Goal: Information Seeking & Learning: Learn about a topic

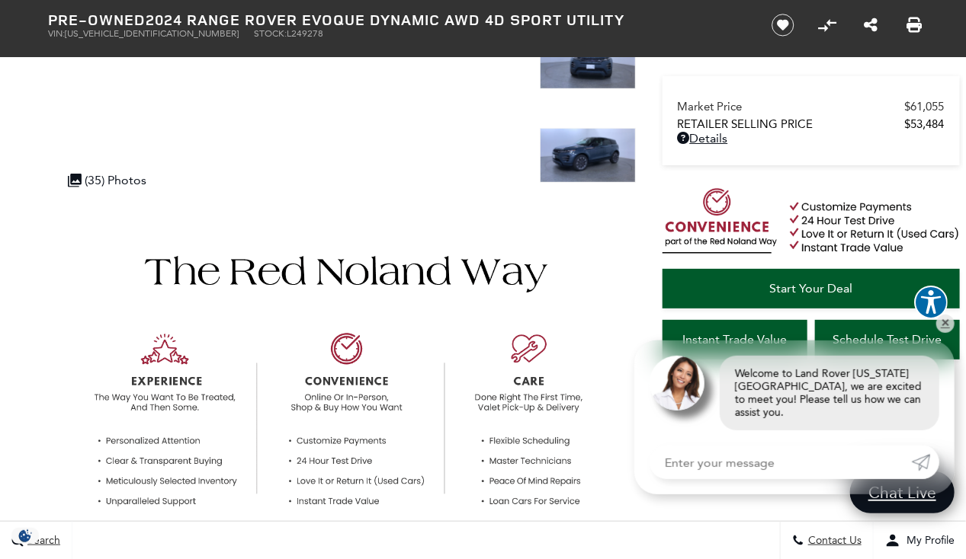
scroll to position [303, 0]
click at [944, 333] on link "✕" at bounding box center [945, 324] width 18 height 18
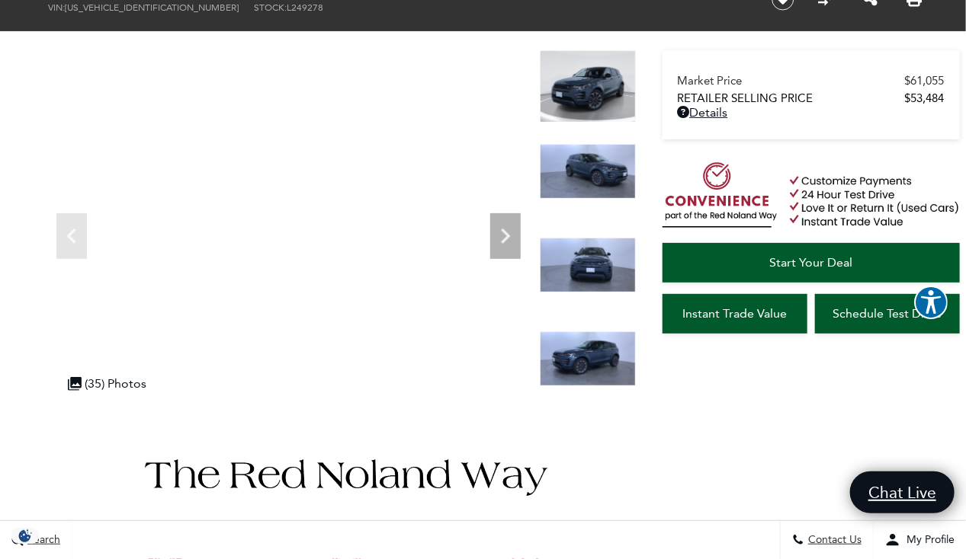
scroll to position [0, 0]
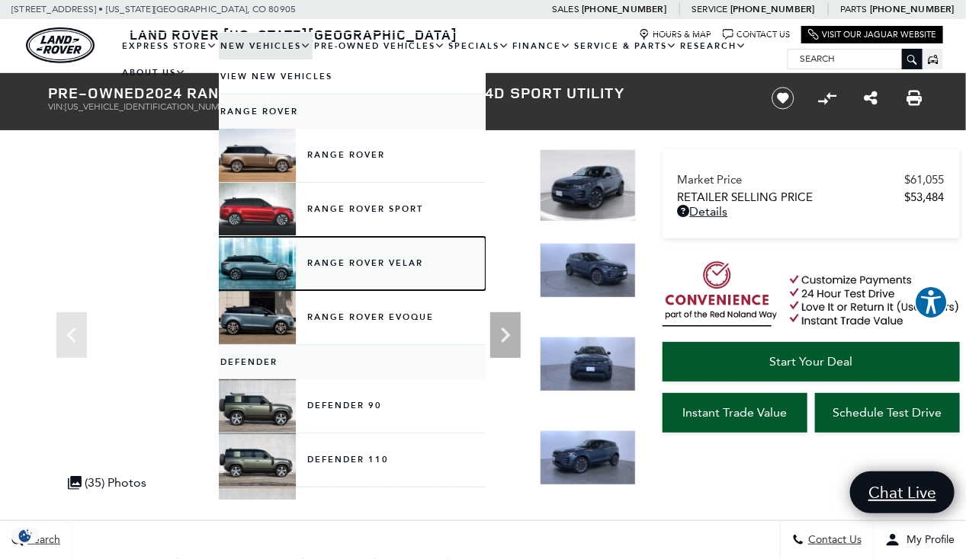
click at [268, 261] on link "Range Rover Velar" at bounding box center [352, 263] width 267 height 53
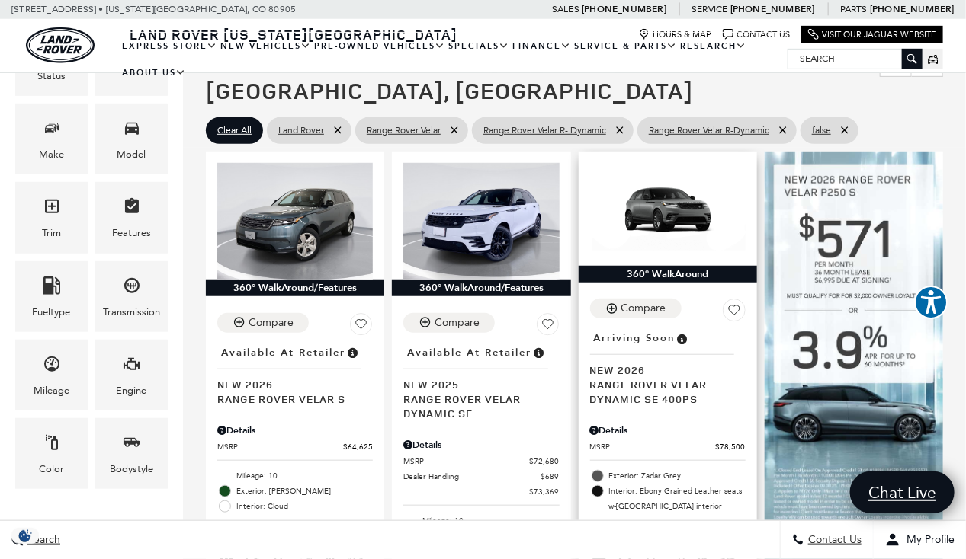
scroll to position [312, 0]
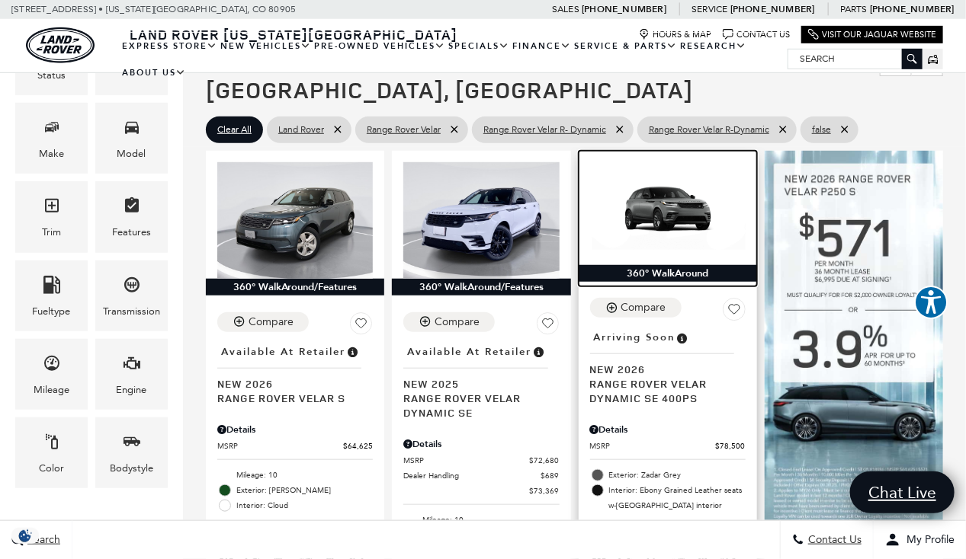
click at [685, 171] on img at bounding box center [667, 206] width 155 height 88
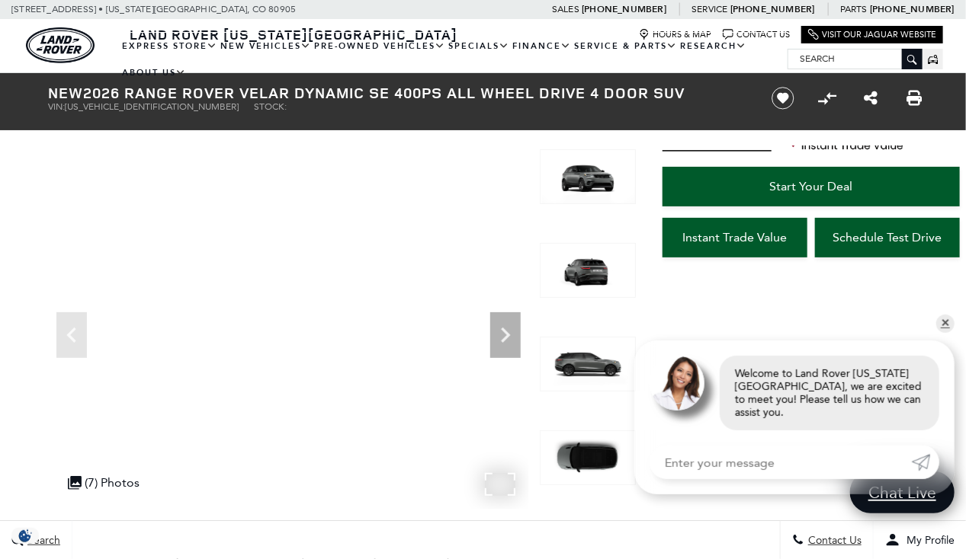
scroll to position [220, 0]
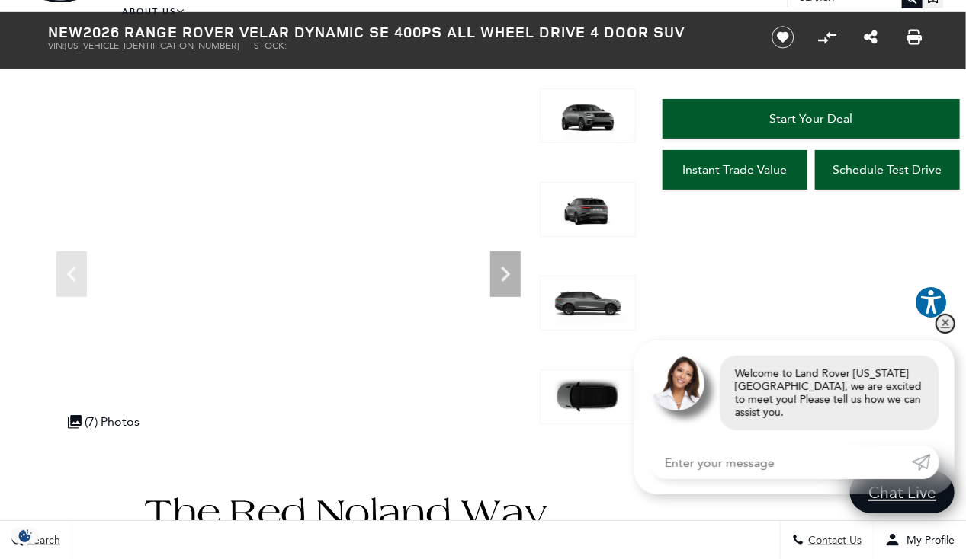
click at [942, 333] on link "✕" at bounding box center [945, 324] width 18 height 18
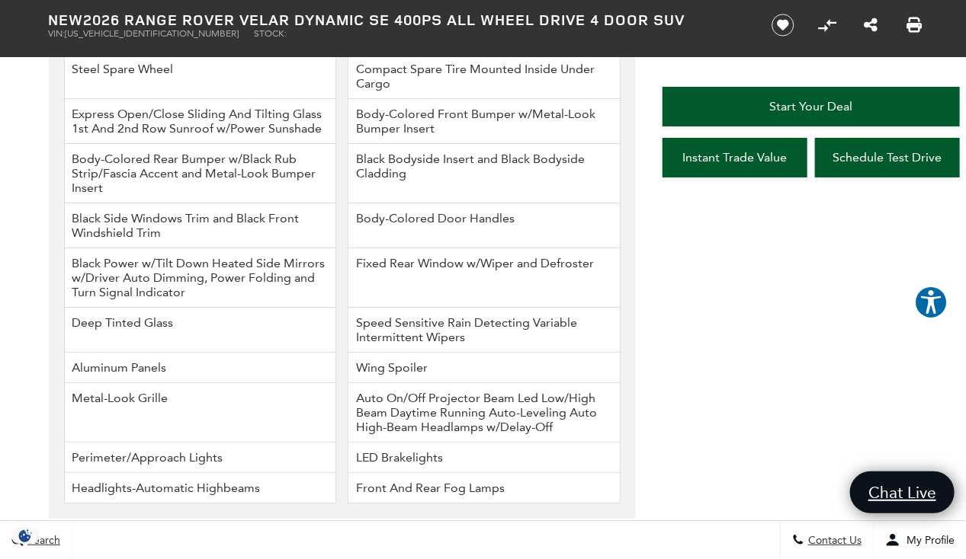
scroll to position [2055, 0]
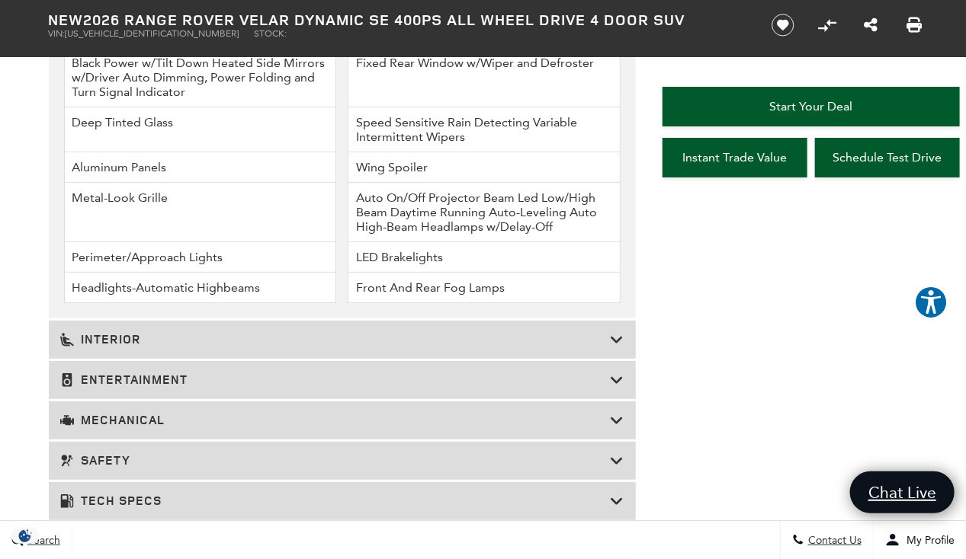
click at [364, 344] on h3 "Interior" at bounding box center [335, 339] width 550 height 15
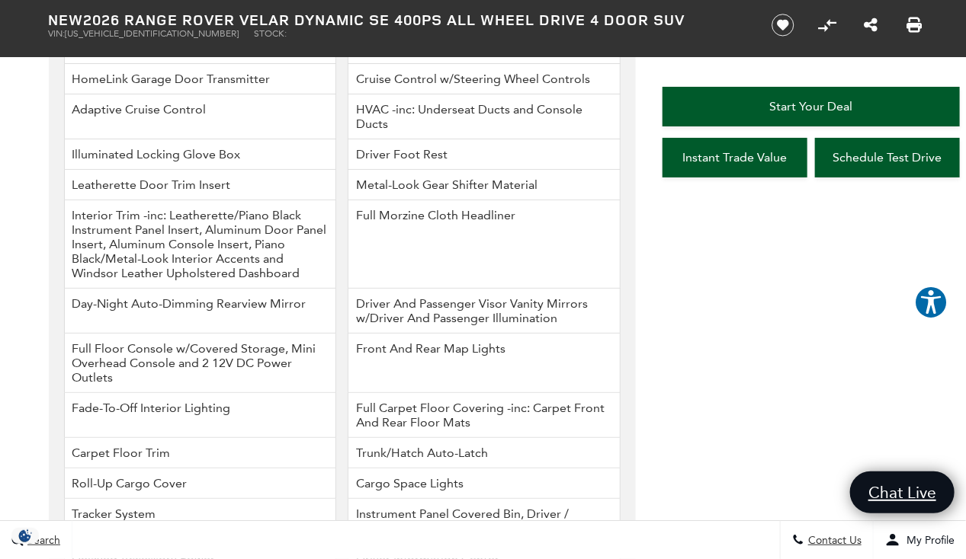
scroll to position [2235, 0]
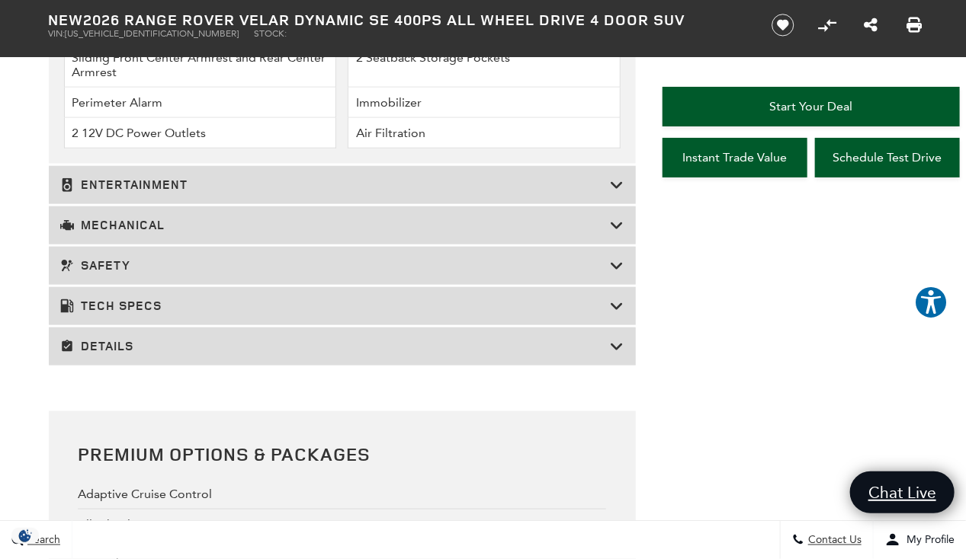
click at [353, 184] on h3 "Entertainment" at bounding box center [335, 185] width 550 height 15
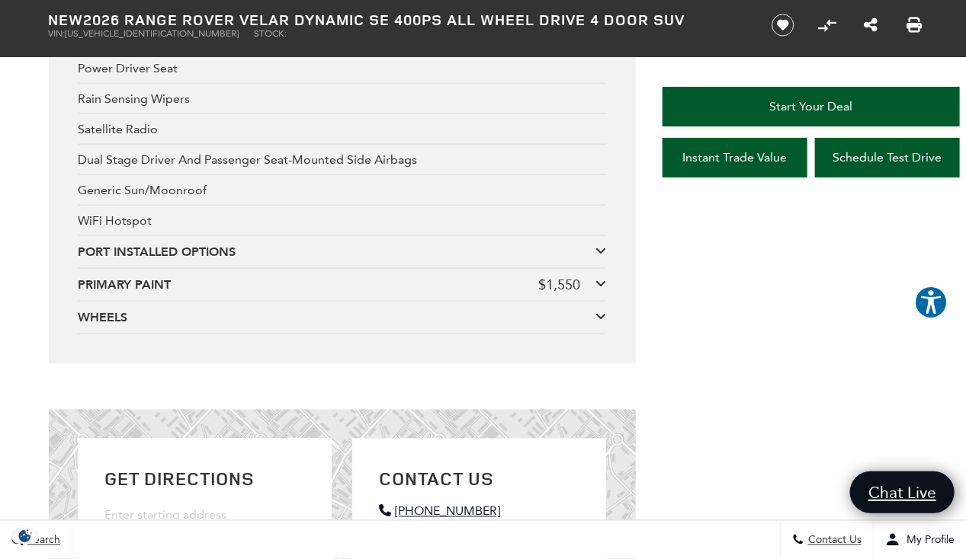
scroll to position [3001, 0]
click at [593, 245] on div "PORT INSTALLED OPTIONS" at bounding box center [337, 251] width 518 height 17
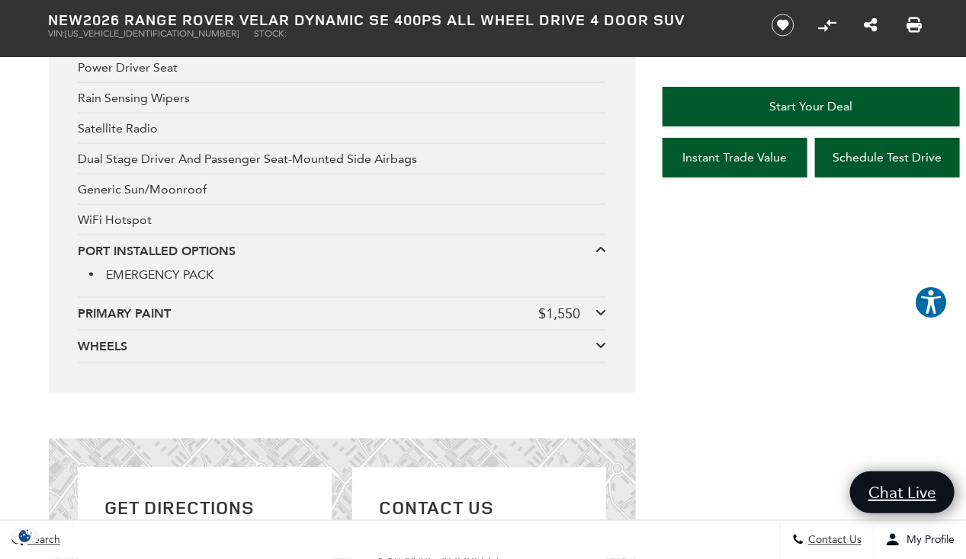
click at [596, 245] on icon at bounding box center [600, 250] width 11 height 12
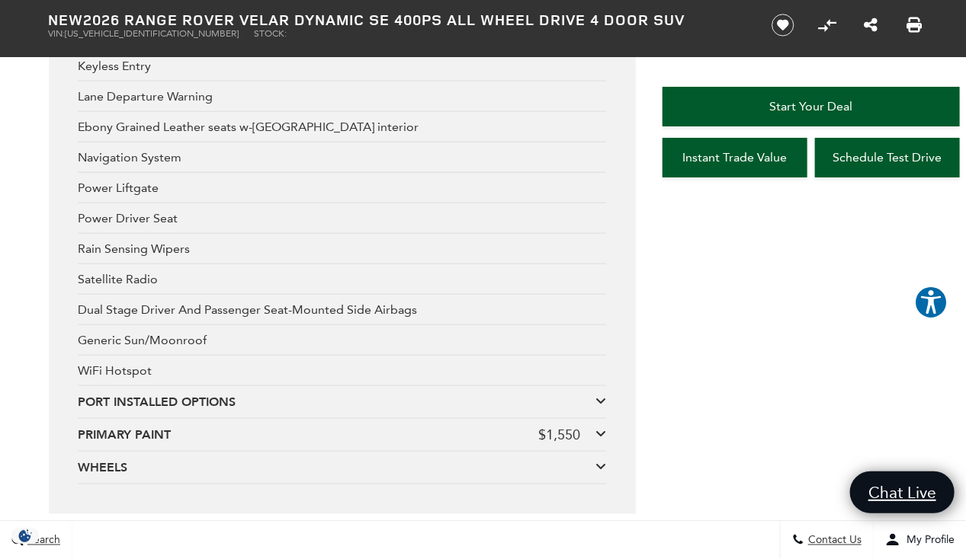
scroll to position [2849, 0]
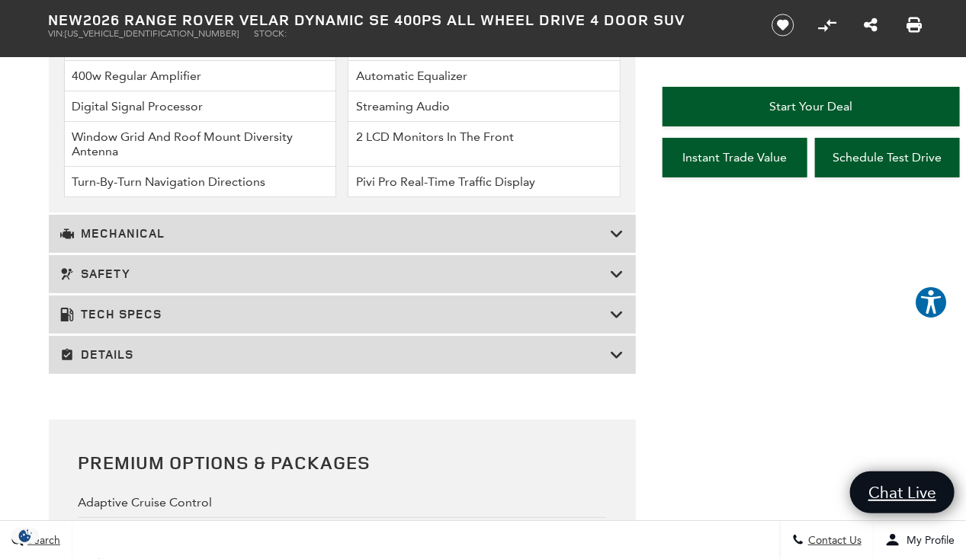
click at [406, 307] on h3 "Tech Specs" at bounding box center [335, 314] width 550 height 15
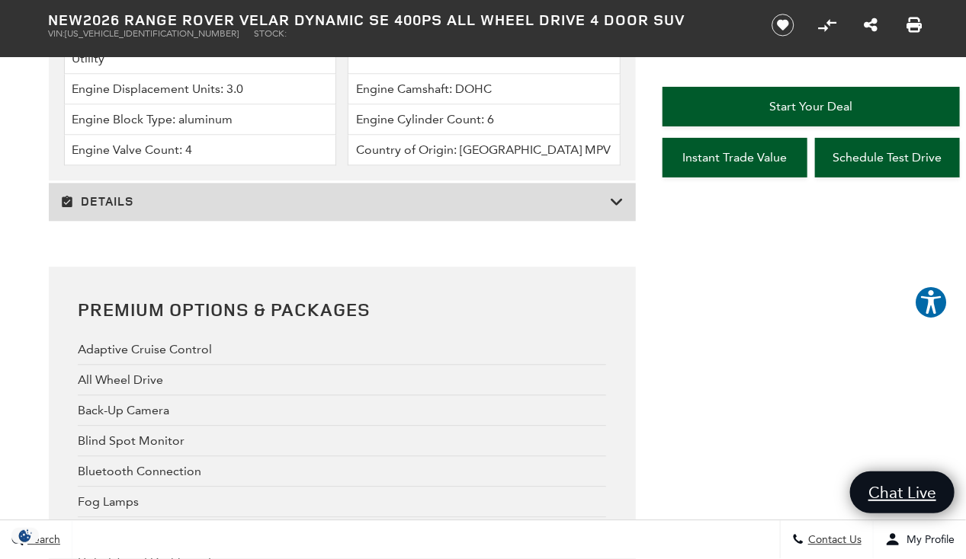
scroll to position [3589, 0]
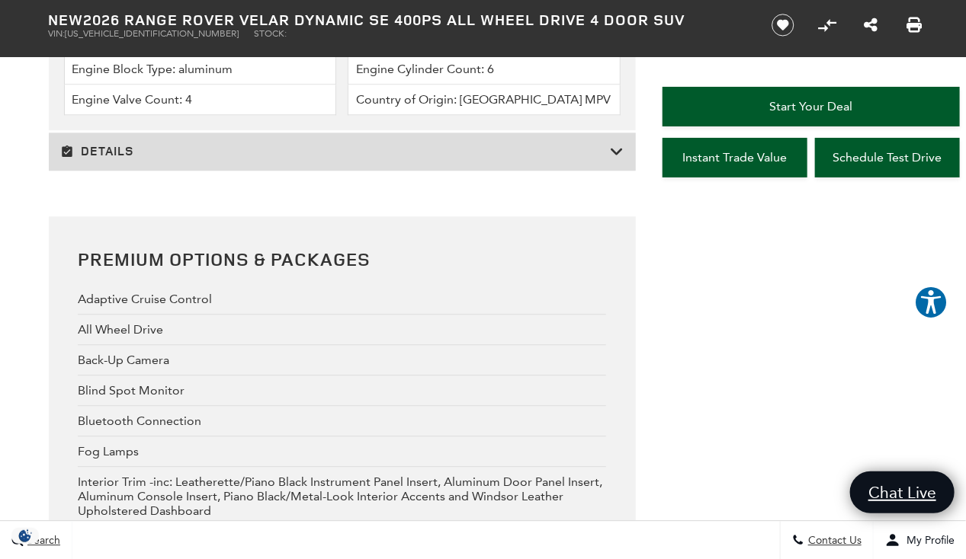
click at [621, 144] on icon at bounding box center [618, 151] width 14 height 15
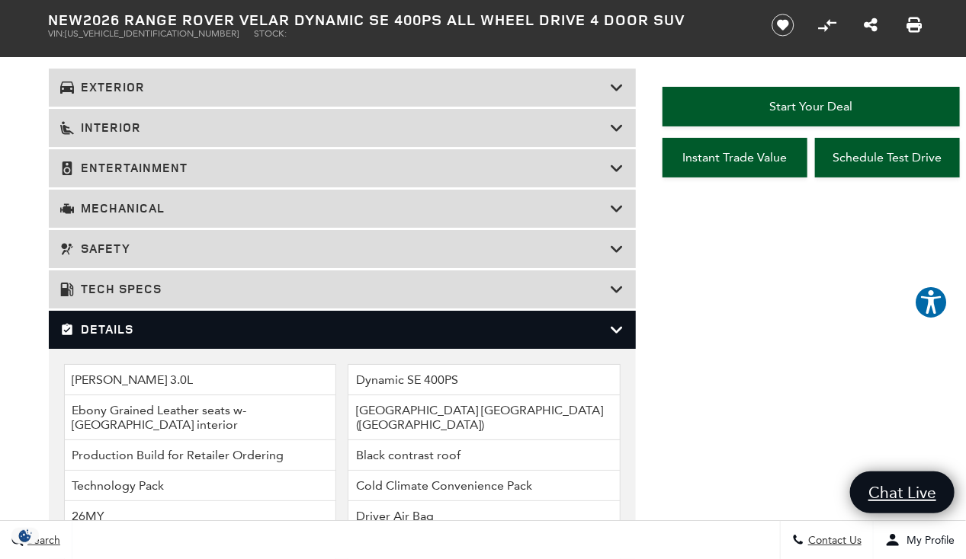
scroll to position [1955, 0]
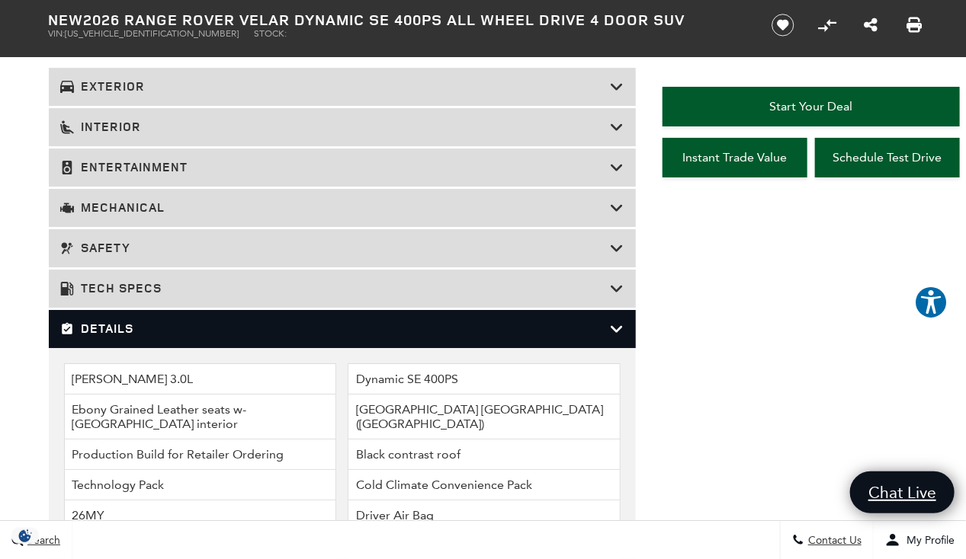
click at [617, 322] on icon at bounding box center [618, 329] width 14 height 15
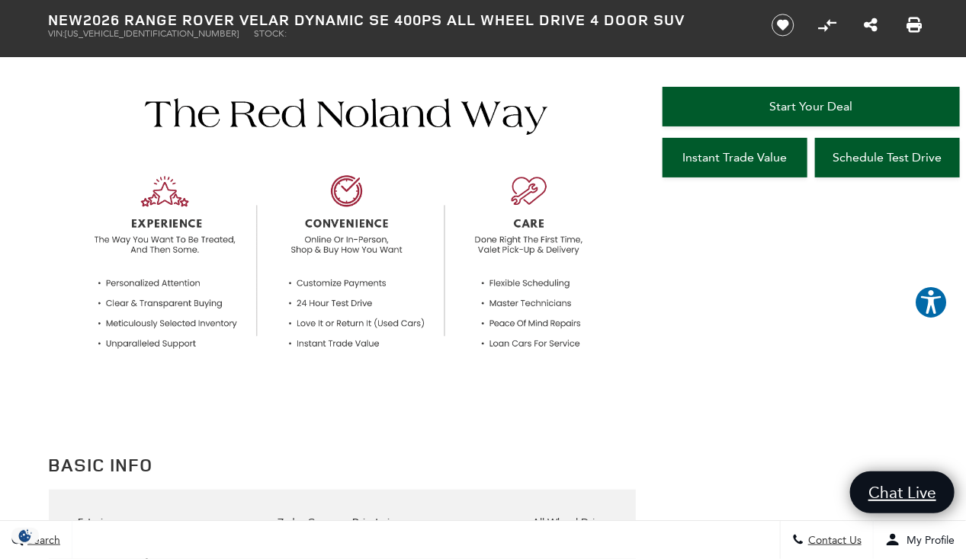
scroll to position [429, 0]
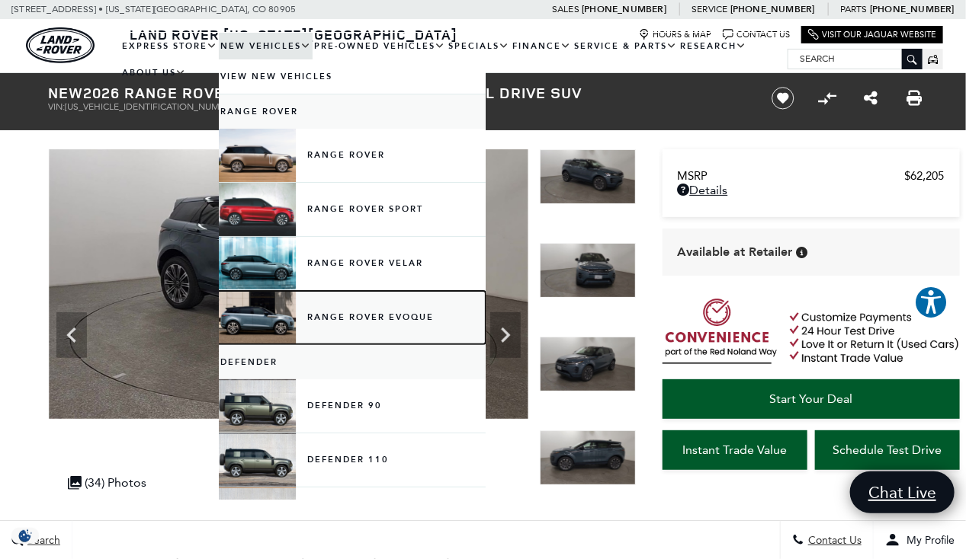
click at [357, 317] on link "Range Rover Evoque" at bounding box center [352, 317] width 267 height 53
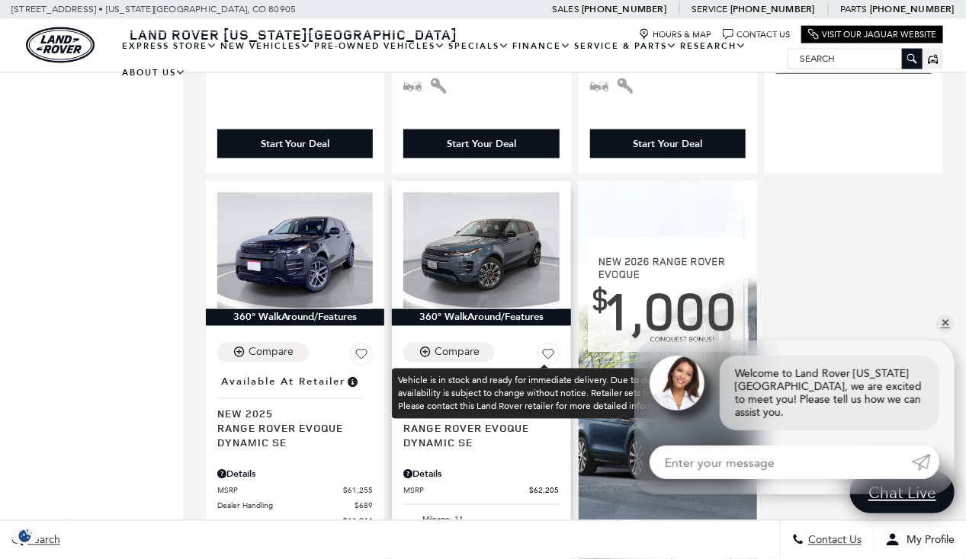
scroll to position [842, 0]
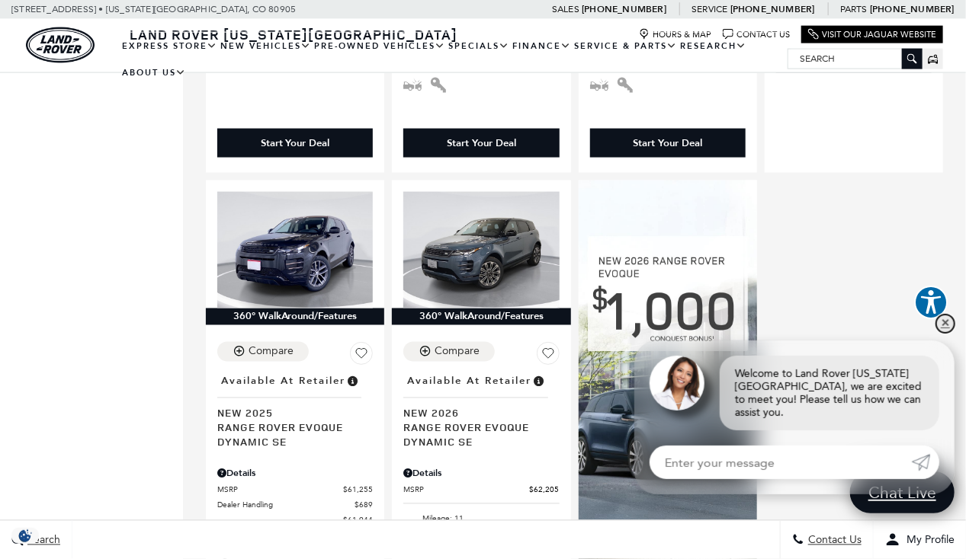
click at [946, 333] on link "✕" at bounding box center [945, 324] width 18 height 18
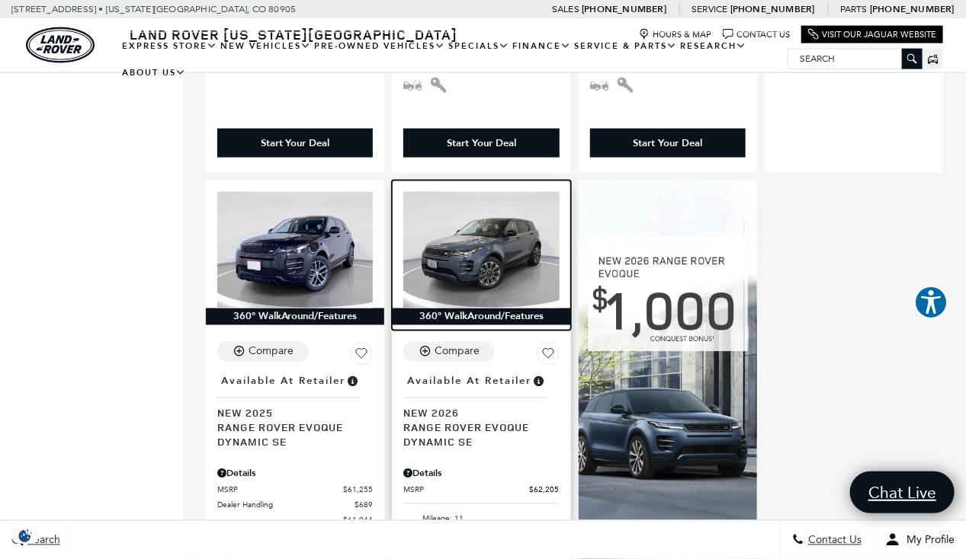
click at [493, 221] on img at bounding box center [480, 250] width 155 height 117
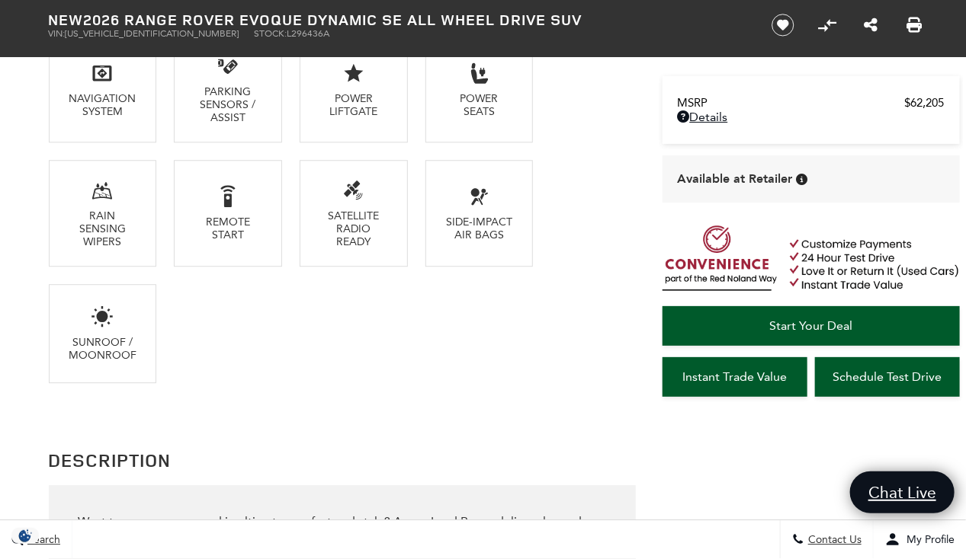
scroll to position [1486, 0]
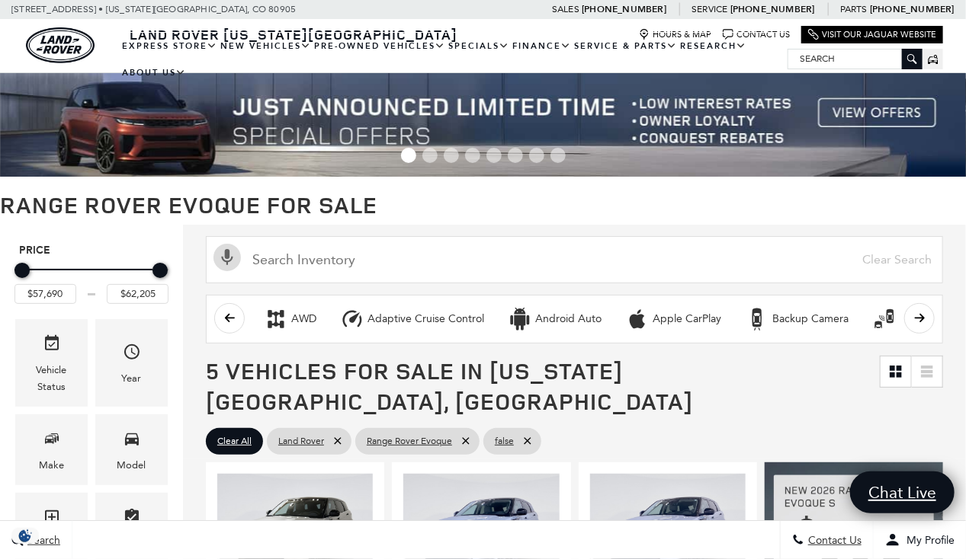
scroll to position [842, 0]
